Goal: Register for event/course

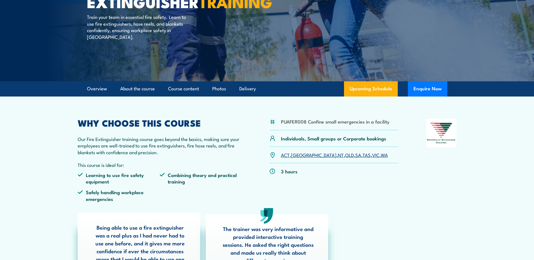
scroll to position [141, 0]
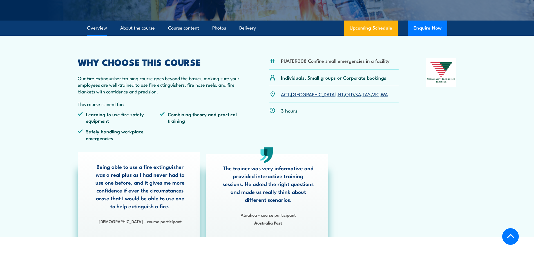
click at [345, 95] on link "QLD" at bounding box center [349, 94] width 9 height 7
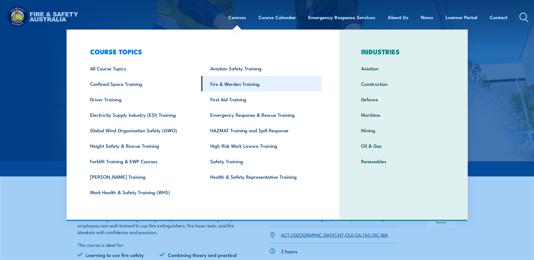
click at [237, 84] on link "Fire & Warden Training" at bounding box center [261, 83] width 120 height 15
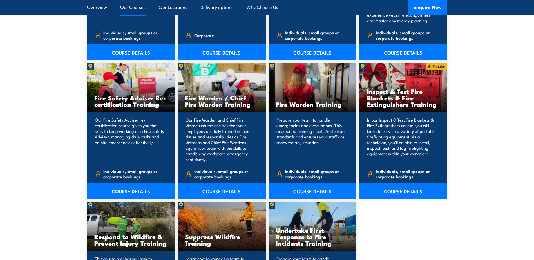
scroll to position [760, 0]
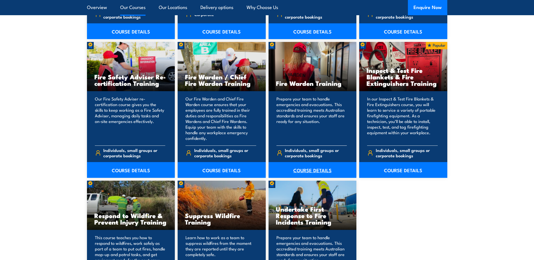
click at [311, 171] on link "COURSE DETAILS" at bounding box center [312, 170] width 88 height 16
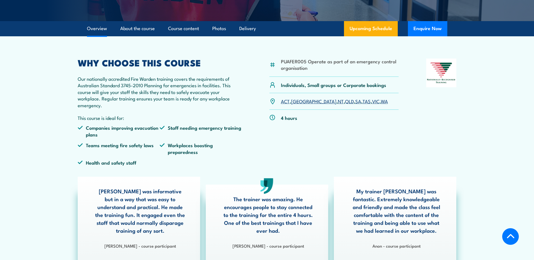
scroll to position [141, 0]
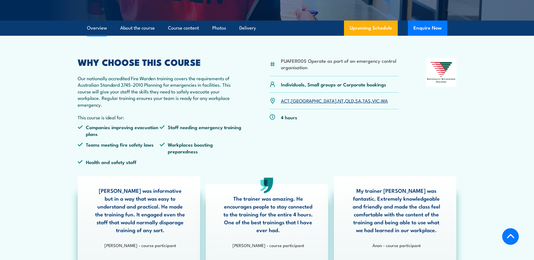
click at [345, 101] on link "QLD" at bounding box center [349, 100] width 9 height 7
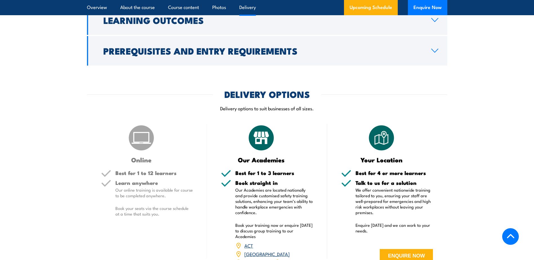
scroll to position [737, 0]
